Goal: Transaction & Acquisition: Download file/media

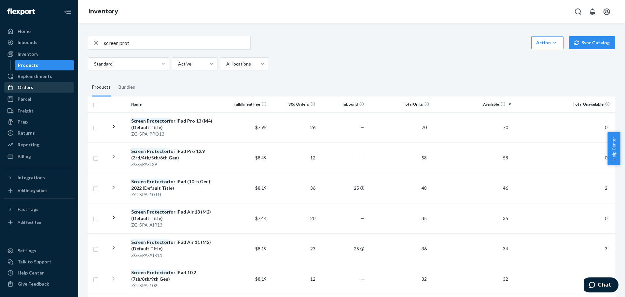
click at [25, 88] on div "Orders" at bounding box center [26, 87] width 16 height 7
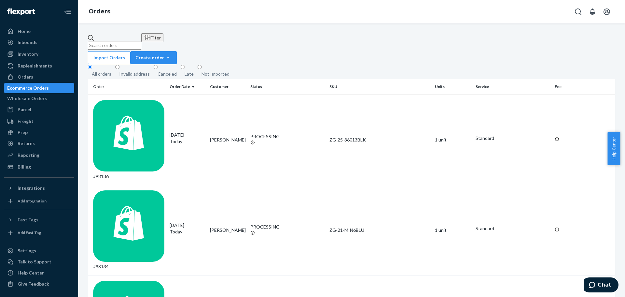
click at [161, 39] on div "Filter" at bounding box center [152, 37] width 17 height 7
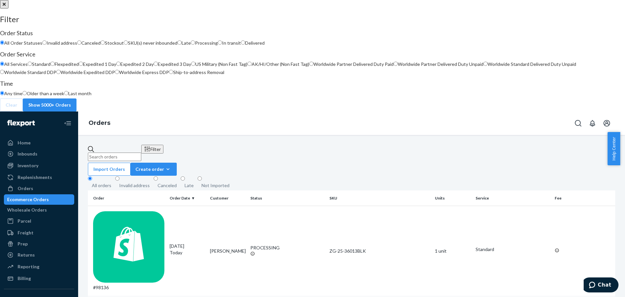
scroll to position [115, 0]
click at [8, 8] on button "close" at bounding box center [4, 4] width 8 height 8
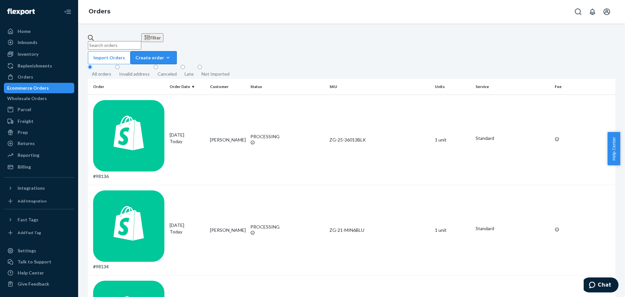
click at [172, 54] on div "Create order" at bounding box center [153, 57] width 36 height 7
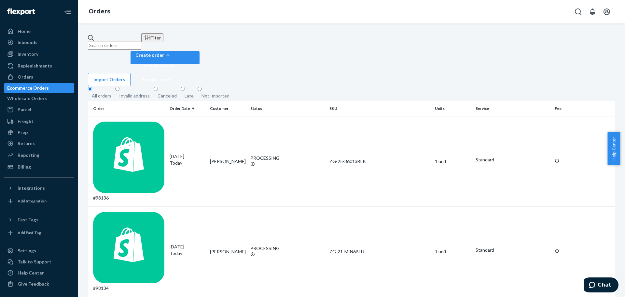
click at [161, 41] on div "Filter" at bounding box center [152, 37] width 17 height 7
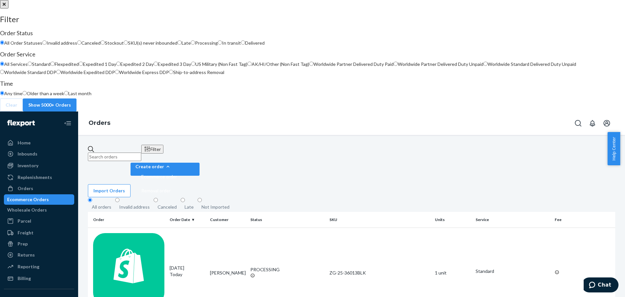
click at [410, 0] on div at bounding box center [312, 0] width 625 height 0
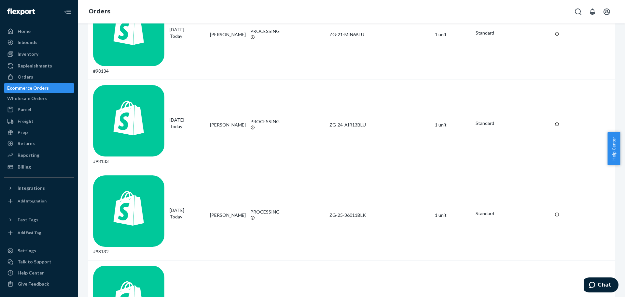
scroll to position [0, 0]
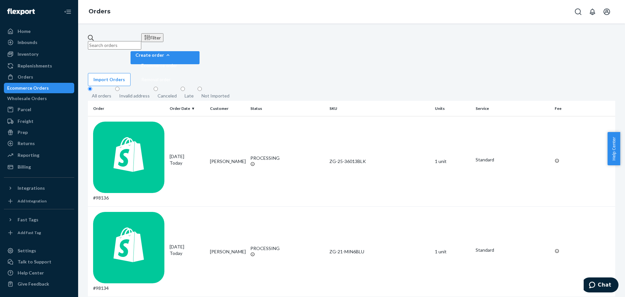
click at [373, 86] on fieldset "All orders Invalid address Canceled Late Not Imported" at bounding box center [351, 93] width 527 height 15
click at [47, 151] on div "Reporting" at bounding box center [39, 154] width 69 height 9
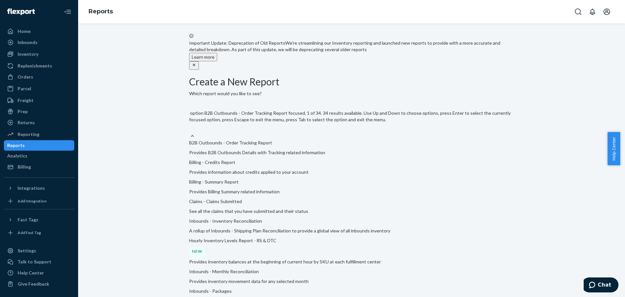
click at [242, 126] on div "Select report type" at bounding box center [351, 129] width 325 height 7
click at [190, 126] on input "option B2B Outbounds - Order Tracking Report focused, 1 of 34. 34 results avail…" at bounding box center [189, 129] width 1 height 7
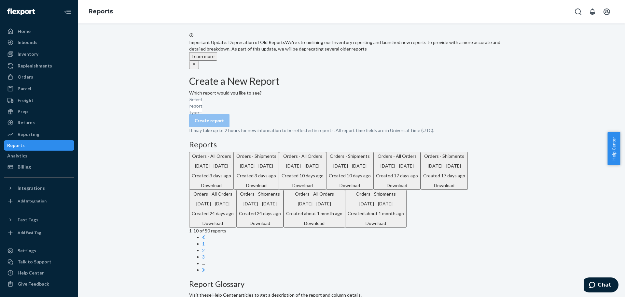
scroll to position [0, 0]
click at [190, 110] on div "Select report type" at bounding box center [189, 106] width 1 height 7
click at [190, 110] on input "Select report type" at bounding box center [189, 106] width 1 height 7
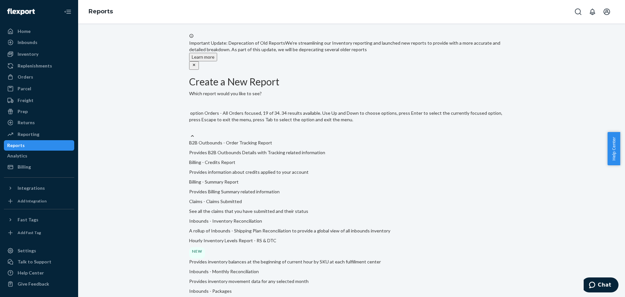
scroll to position [553, 0]
click at [190, 132] on input "option Orders - Shipments focused, 20 of 34. 34 results available. Use Up and D…" at bounding box center [189, 129] width 1 height 7
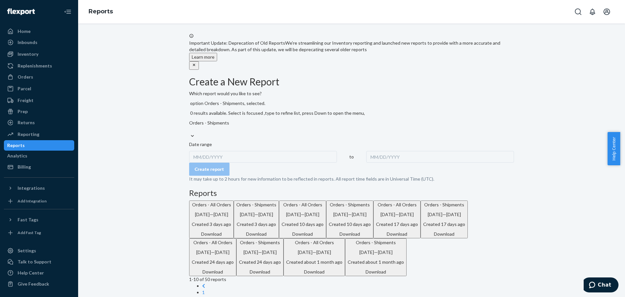
click at [220, 151] on div "MM/DD/YYYY" at bounding box center [263, 157] width 148 height 12
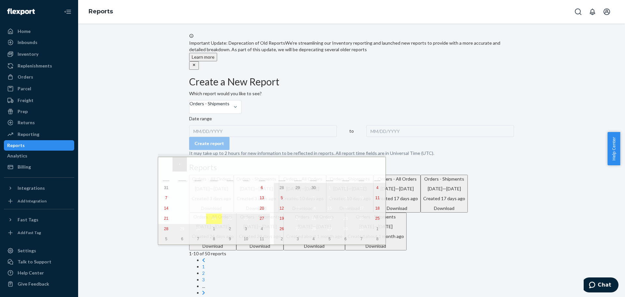
click at [179, 163] on button "‹" at bounding box center [180, 164] width 14 height 14
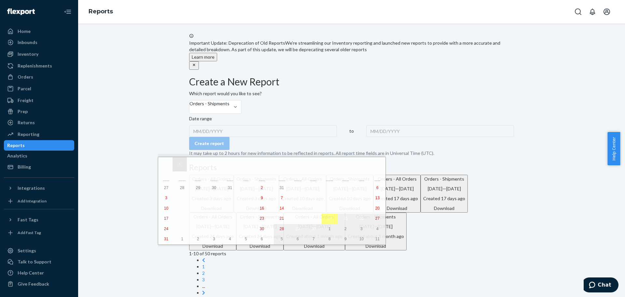
click at [179, 163] on button "‹" at bounding box center [180, 164] width 14 height 14
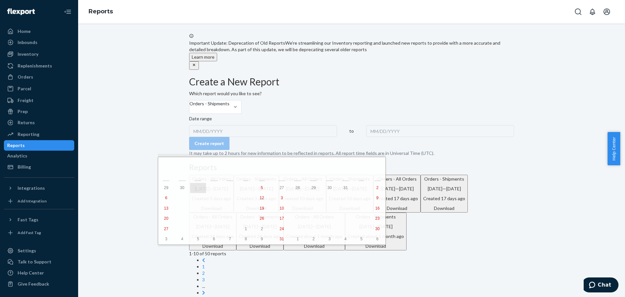
click at [190, 188] on button "1" at bounding box center [198, 188] width 16 height 10
click at [177, 161] on button "‹" at bounding box center [180, 164] width 14 height 14
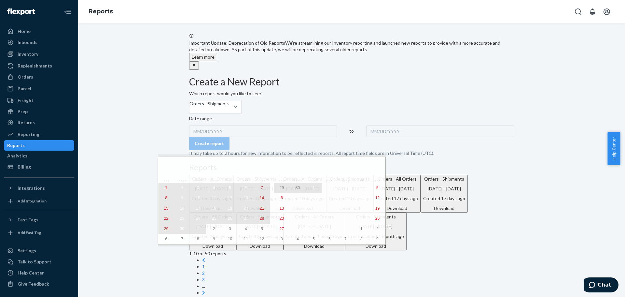
click at [165, 186] on abbr "1" at bounding box center [166, 187] width 2 height 5
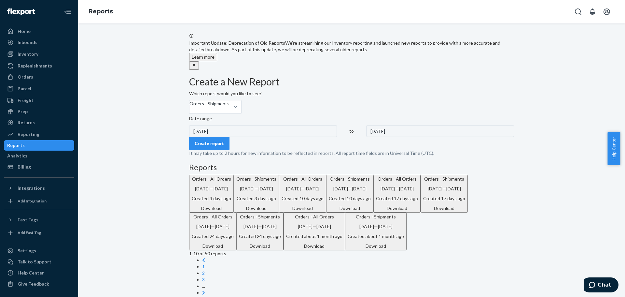
click at [366, 137] on div "[DATE]" at bounding box center [440, 131] width 148 height 12
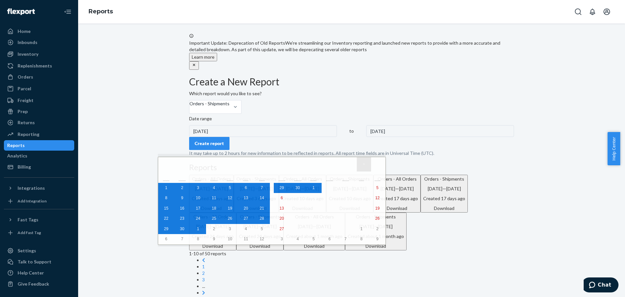
click at [357, 164] on button "›" at bounding box center [364, 164] width 14 height 14
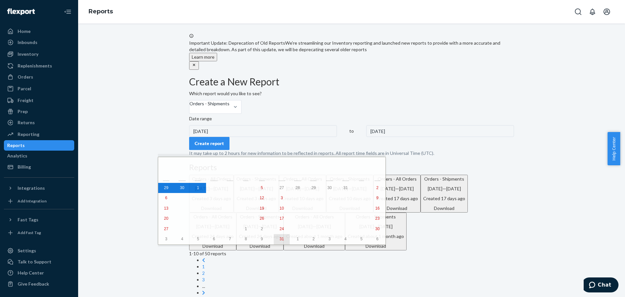
click at [274, 244] on button "31" at bounding box center [282, 239] width 16 height 10
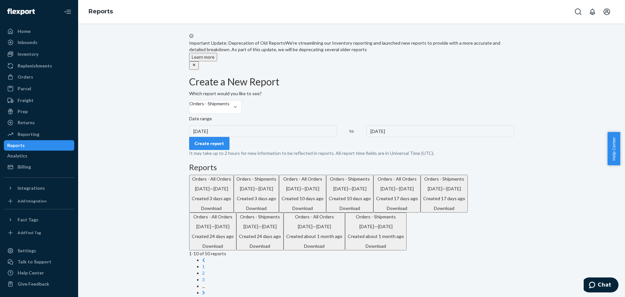
click at [167, 138] on div "Important Update: Deprecation of Old Reports We're streamlining our Inventory r…" at bounding box center [351, 274] width 537 height 483
click at [366, 137] on div "[DATE]" at bounding box center [440, 131] width 148 height 12
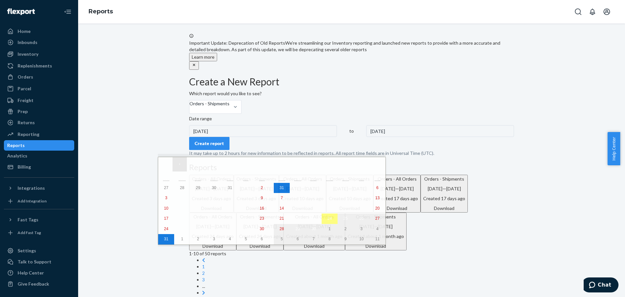
click at [177, 164] on button "‹" at bounding box center [180, 164] width 14 height 14
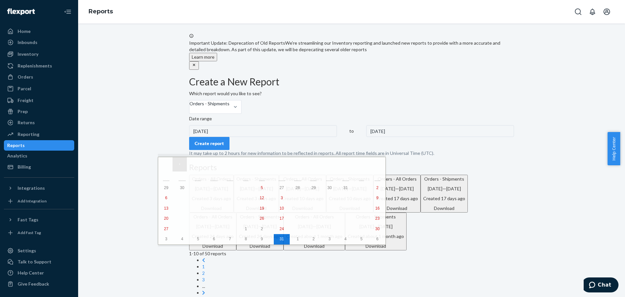
click at [177, 164] on button "‹" at bounding box center [180, 164] width 14 height 14
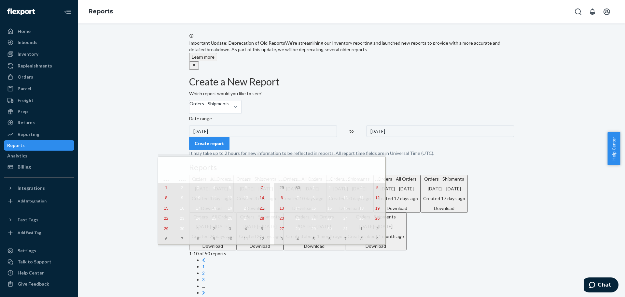
click at [163, 191] on button "1" at bounding box center [166, 188] width 16 height 10
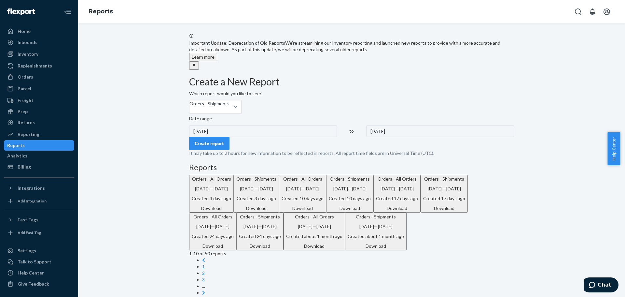
click at [211, 150] on button "Create report" at bounding box center [209, 143] width 40 height 13
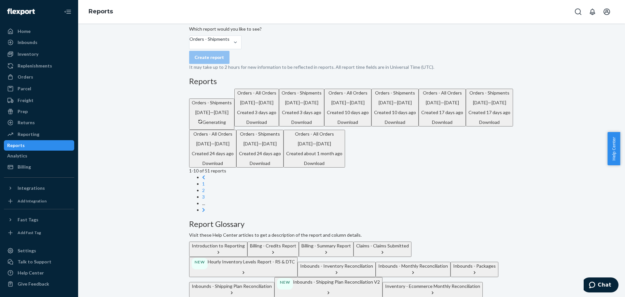
scroll to position [65, 0]
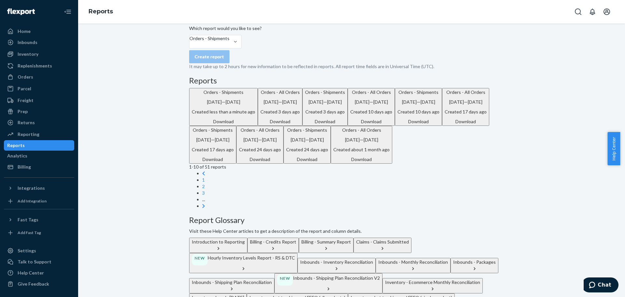
click at [255, 125] on div "Download" at bounding box center [223, 121] width 63 height 7
click at [251, 63] on div "Create report" at bounding box center [351, 56] width 325 height 13
click at [229, 48] on div "Orders - Shipments" at bounding box center [209, 41] width 40 height 13
click at [190, 48] on input "Orders - Shipments" at bounding box center [189, 45] width 1 height 7
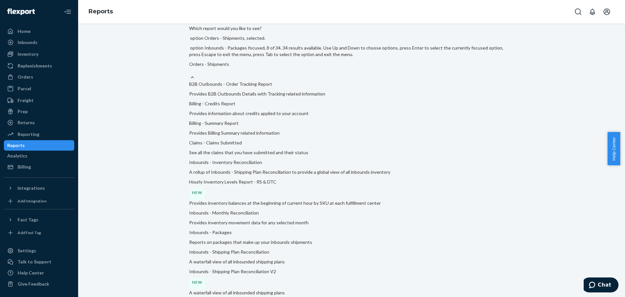
scroll to position [553, 0]
click at [190, 74] on input "option Orders - Shipments, selected. option Orders - All Orders focused, 19 of …" at bounding box center [189, 70] width 1 height 7
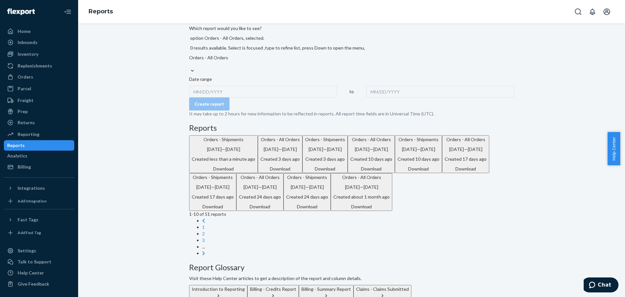
click at [215, 86] on div "MM/DD/YYYY" at bounding box center [263, 92] width 148 height 12
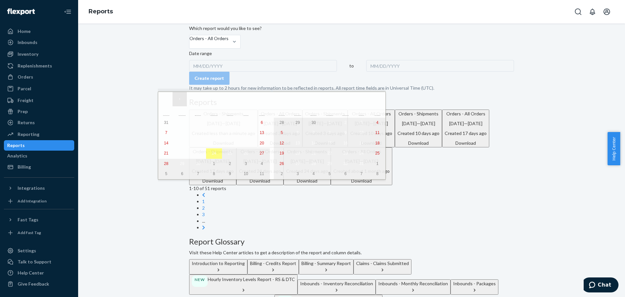
click at [179, 97] on button "‹" at bounding box center [180, 99] width 14 height 14
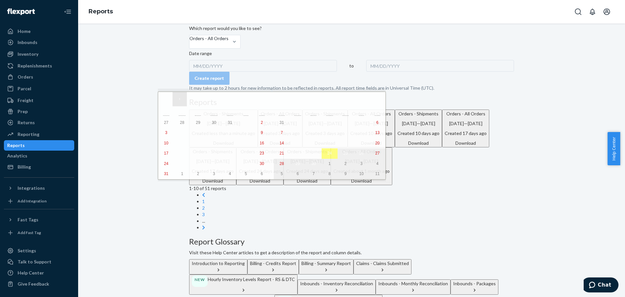
click at [179, 97] on button "‹" at bounding box center [180, 99] width 14 height 14
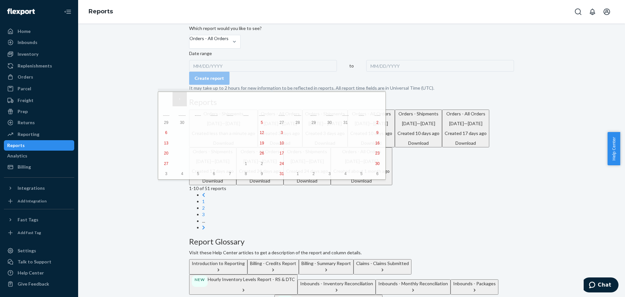
click at [179, 97] on button "‹" at bounding box center [180, 99] width 14 height 14
click at [165, 121] on abbr "1" at bounding box center [166, 122] width 2 height 5
click at [357, 99] on button "›" at bounding box center [364, 99] width 14 height 14
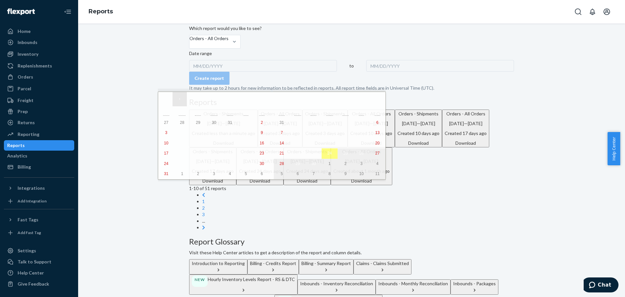
click at [182, 100] on button "‹" at bounding box center [180, 99] width 14 height 14
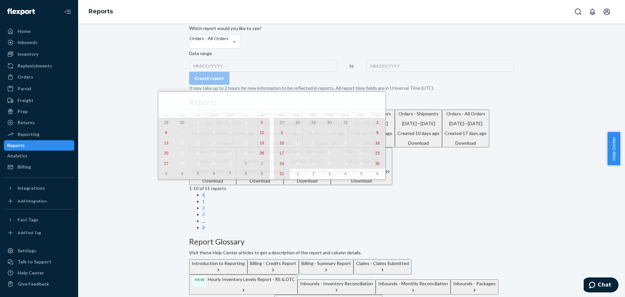
click at [280, 176] on abbr "31" at bounding box center [282, 173] width 4 height 5
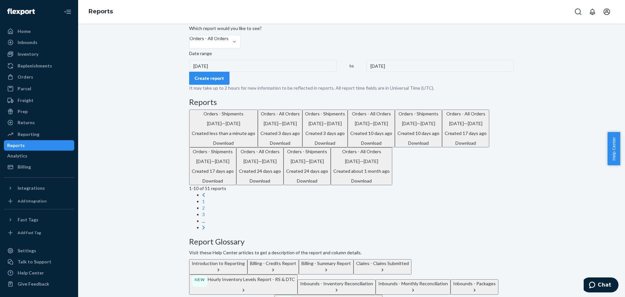
click at [218, 81] on div "Create report" at bounding box center [209, 78] width 29 height 7
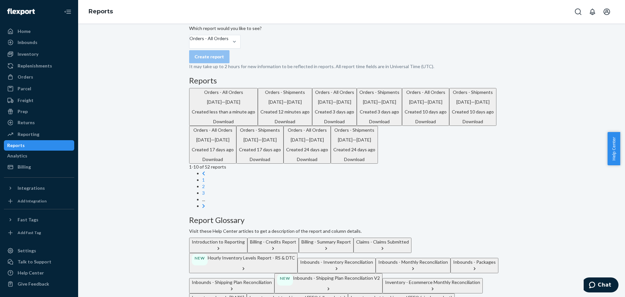
click at [255, 125] on div "Download" at bounding box center [223, 121] width 63 height 7
click at [26, 56] on div "Inventory" at bounding box center [28, 54] width 21 height 7
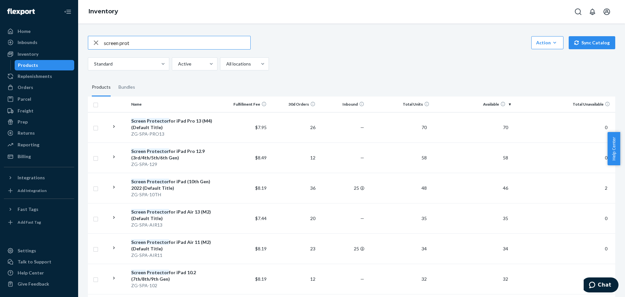
drag, startPoint x: 144, startPoint y: 42, endPoint x: 82, endPoint y: 42, distance: 61.2
click at [82, 42] on div "screen prot Action Create product Create bundle Bulk create products Bulk updat…" at bounding box center [351, 159] width 547 height 273
type input "Pro 13"
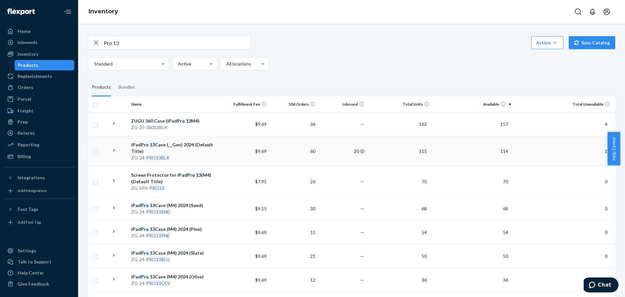
click at [221, 151] on td "$9.69" at bounding box center [244, 151] width 49 height 30
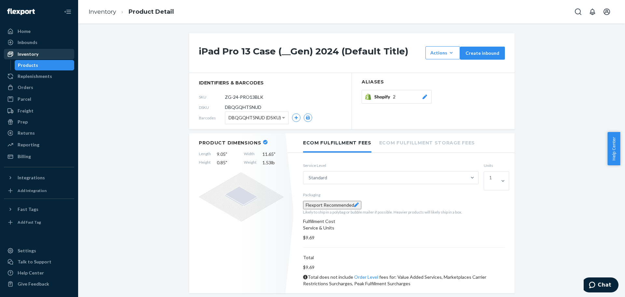
click at [31, 55] on div "Inventory" at bounding box center [28, 54] width 21 height 7
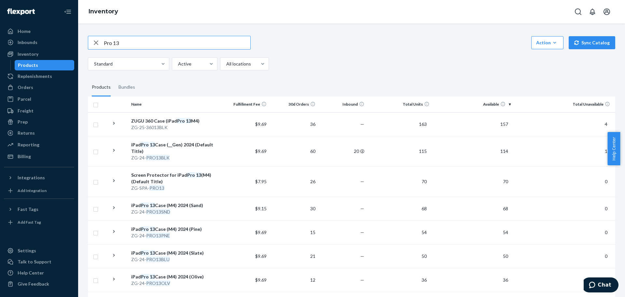
click at [137, 42] on input "Pro 13" at bounding box center [177, 42] width 146 height 13
type input "Pro 11"
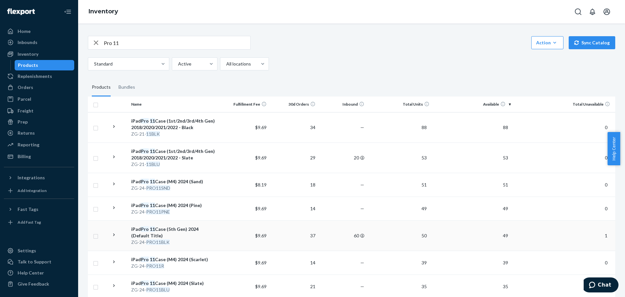
click at [482, 237] on td "49" at bounding box center [472, 235] width 81 height 30
